Goal: Information Seeking & Learning: Find specific fact

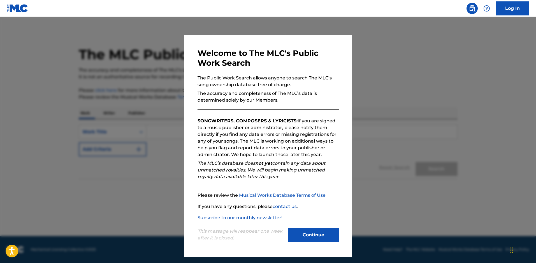
click at [323, 235] on button "Continue" at bounding box center [313, 235] width 50 height 14
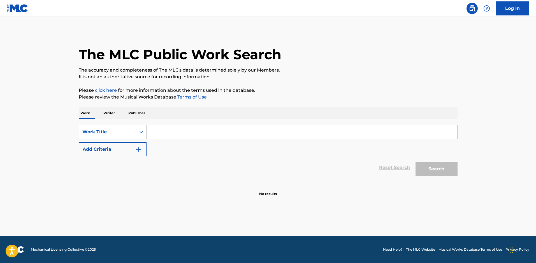
click at [160, 128] on input "Search Form" at bounding box center [302, 131] width 311 height 13
type input "90"
click at [117, 114] on p "Writer" at bounding box center [109, 113] width 15 height 12
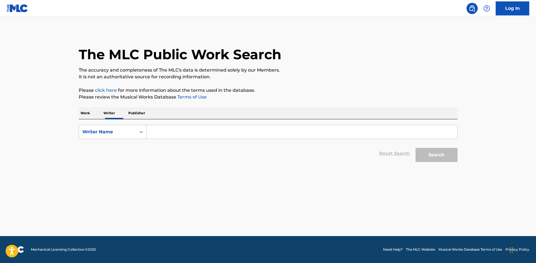
click at [88, 113] on p "Work" at bounding box center [85, 113] width 13 height 12
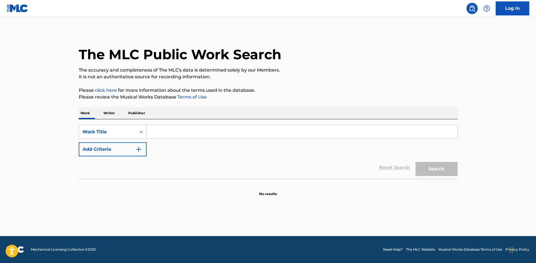
click at [157, 133] on input "Search Form" at bounding box center [302, 131] width 311 height 13
type input "90's"
click at [120, 153] on button "Add Criteria" at bounding box center [113, 149] width 68 height 14
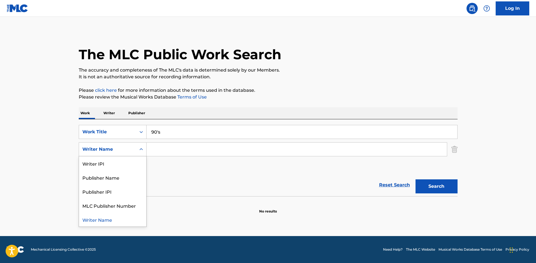
click at [120, 152] on div "Writer Name" at bounding box center [107, 149] width 50 height 7
drag, startPoint x: 114, startPoint y: 164, endPoint x: 116, endPoint y: 184, distance: 20.6
click at [112, 194] on div "Writer IPI Publisher Name Publisher IPI MLC Publisher Number Writer Name" at bounding box center [112, 191] width 67 height 70
drag, startPoint x: 116, startPoint y: 184, endPoint x: 131, endPoint y: 163, distance: 26.3
click at [116, 184] on div "Publisher Name" at bounding box center [112, 177] width 67 height 14
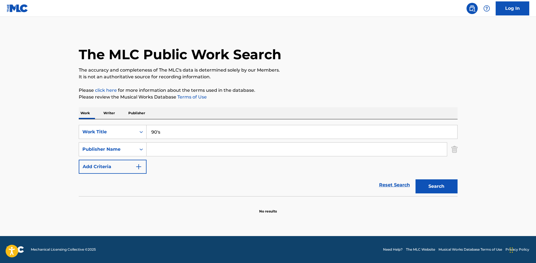
click at [162, 145] on input "Search Form" at bounding box center [297, 148] width 300 height 13
click at [125, 150] on div "Publisher Name" at bounding box center [107, 149] width 50 height 7
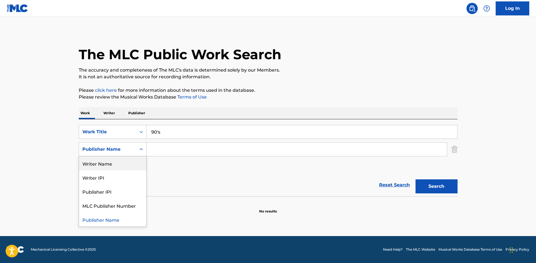
click at [115, 163] on div "Writer Name" at bounding box center [112, 163] width 67 height 14
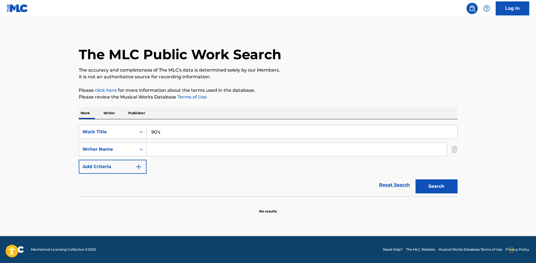
click at [160, 147] on input "Search Form" at bounding box center [297, 148] width 300 height 13
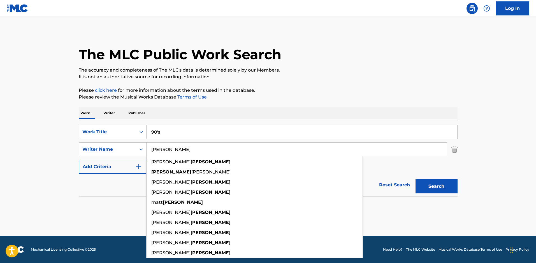
type input "[PERSON_NAME]"
click at [416, 179] on button "Search" at bounding box center [437, 186] width 42 height 14
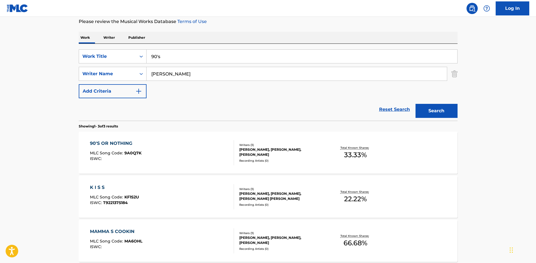
scroll to position [84, 0]
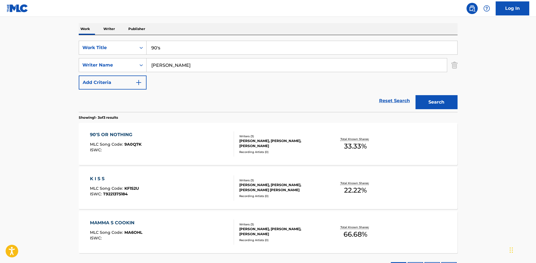
click at [268, 140] on div "[PERSON_NAME], [PERSON_NAME], [PERSON_NAME]" at bounding box center [281, 143] width 85 height 10
